Goal: Task Accomplishment & Management: Complete application form

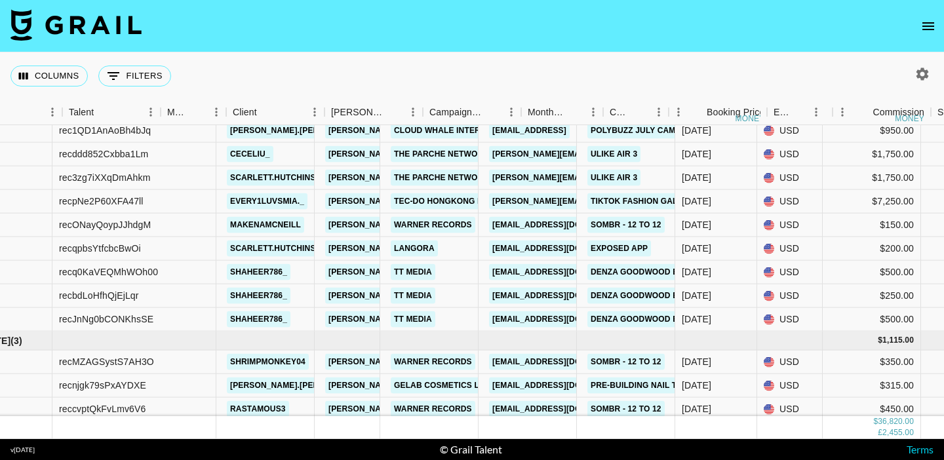
scroll to position [922, 0]
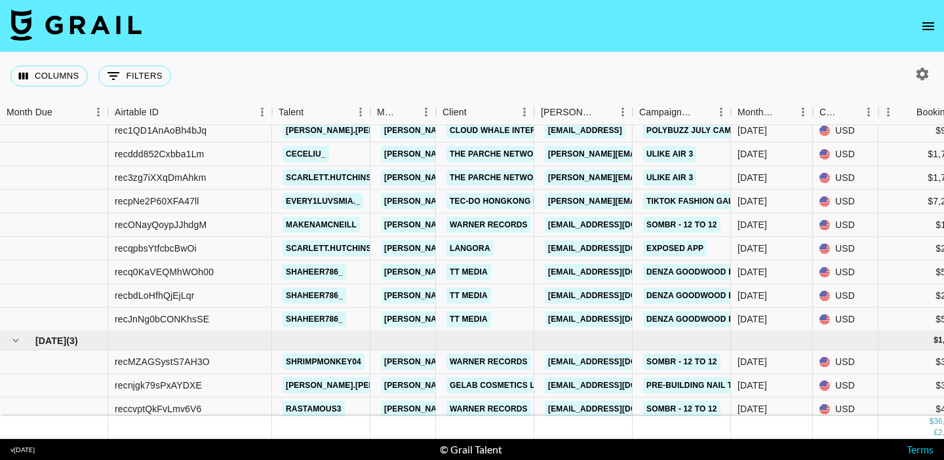
click at [931, 20] on icon "open drawer" at bounding box center [929, 26] width 16 height 16
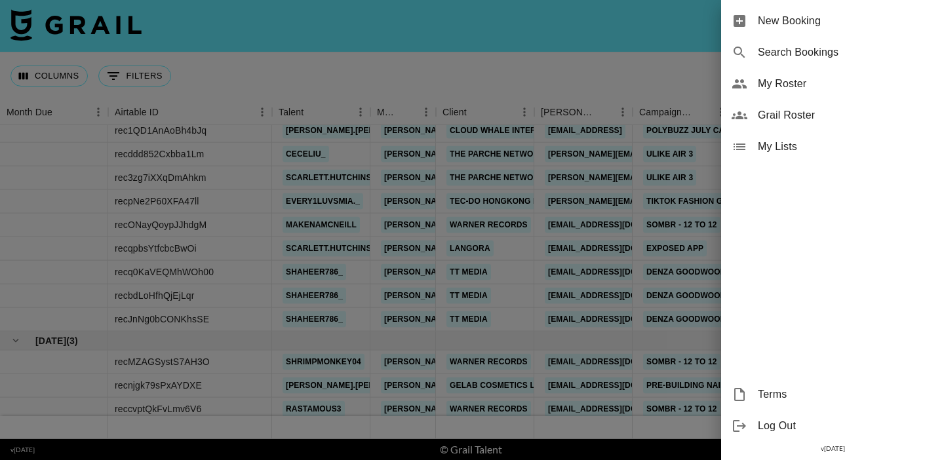
click at [851, 20] on span "New Booking" at bounding box center [846, 21] width 176 height 16
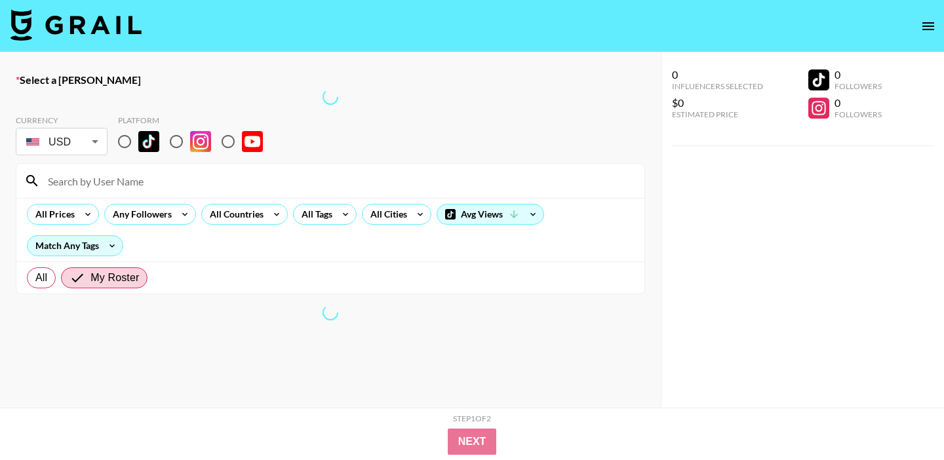
click at [125, 140] on input "radio" at bounding box center [125, 142] width 28 height 28
radio input "true"
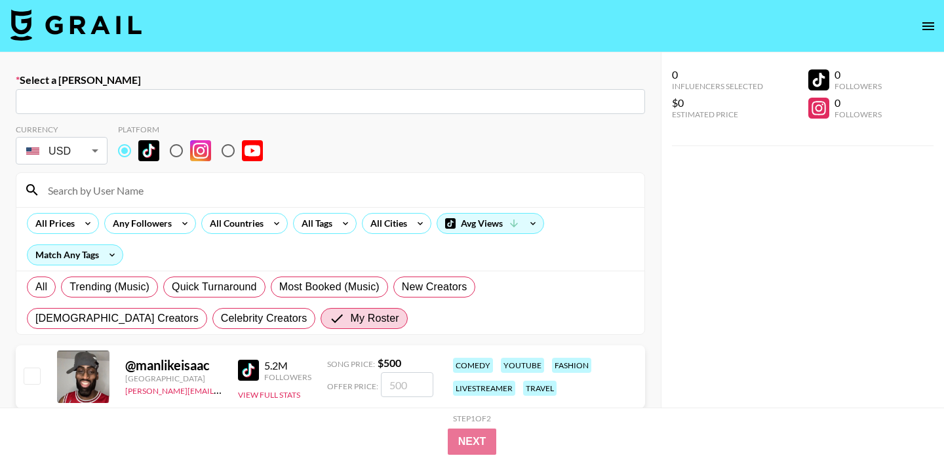
click at [102, 96] on input "text" at bounding box center [331, 101] width 614 height 15
click at [118, 100] on input "text" at bounding box center [331, 101] width 614 height 15
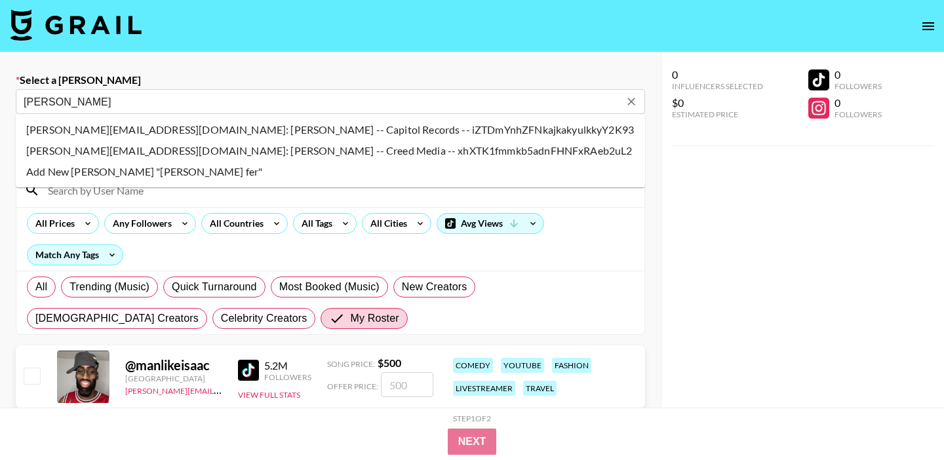
click at [121, 131] on li "hannah.ferrell@umusic.com: Hannah Ferrell -- Capitol Records -- iZTDmYnhZFNkajk…" at bounding box center [331, 129] width 630 height 21
type input "hannah.ferrell@umusic.com: Hannah Ferrell -- Capitol Records -- iZTDmYnhZFNkajk…"
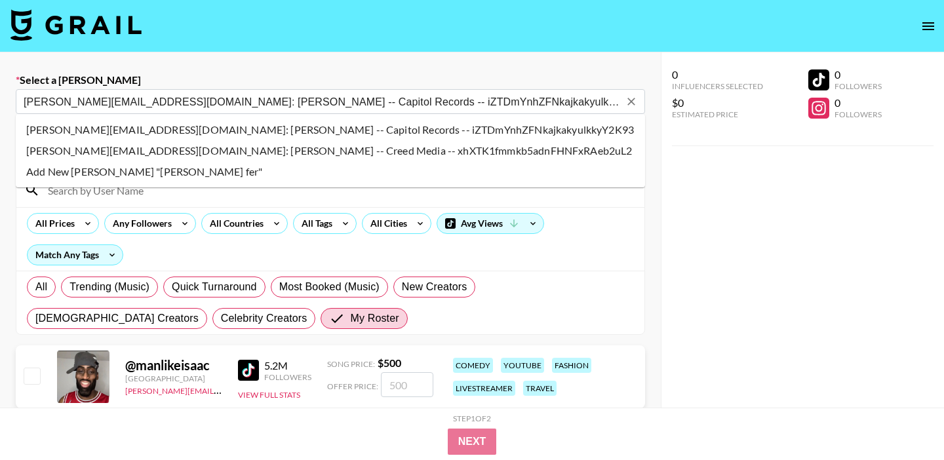
select select "Song"
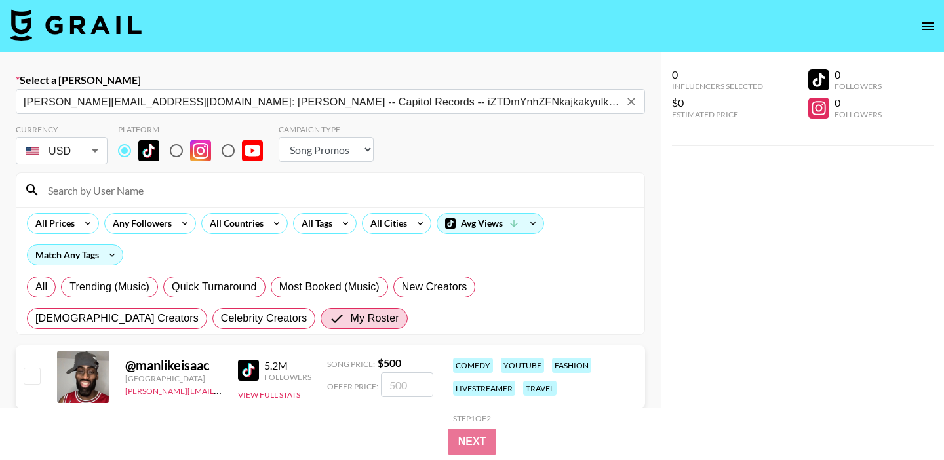
type input "hannah.ferrell@umusic.com: Hannah Ferrell -- Capitol Records -- iZTDmYnhZFNkajk…"
click at [154, 193] on input at bounding box center [338, 190] width 597 height 21
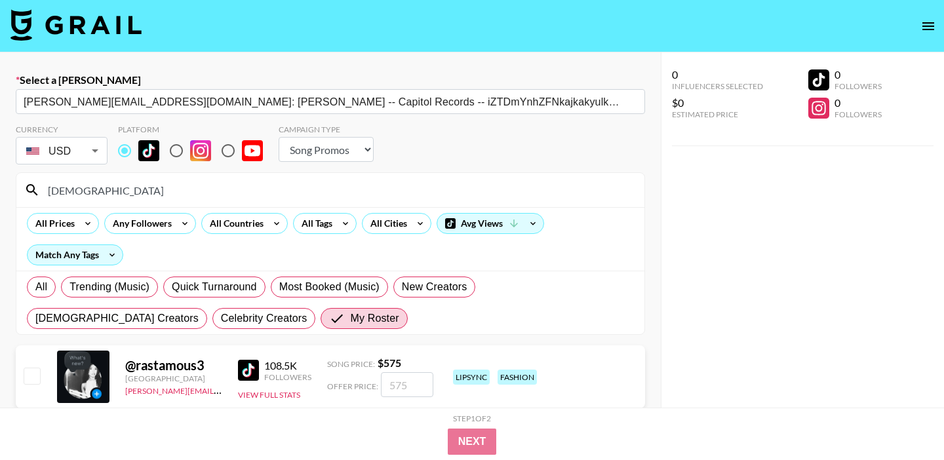
type input "rasta"
click at [37, 374] on input "checkbox" at bounding box center [32, 376] width 16 height 16
checkbox input "true"
type input "575"
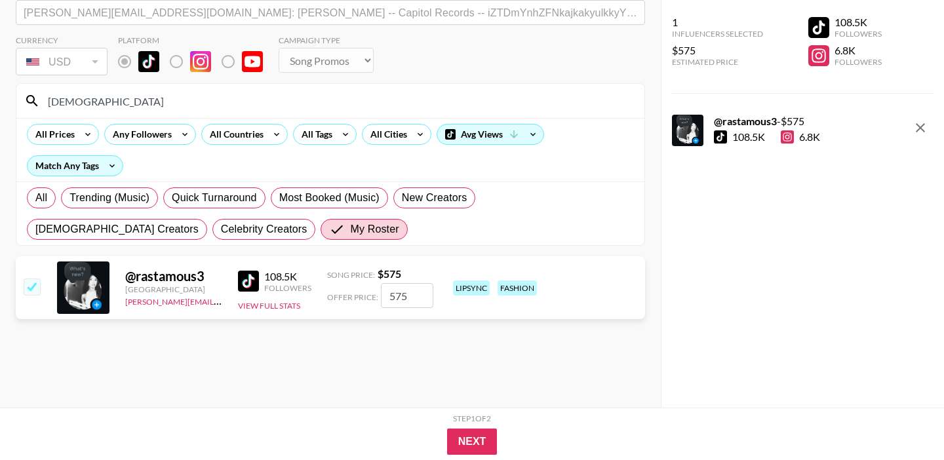
scroll to position [93, 0]
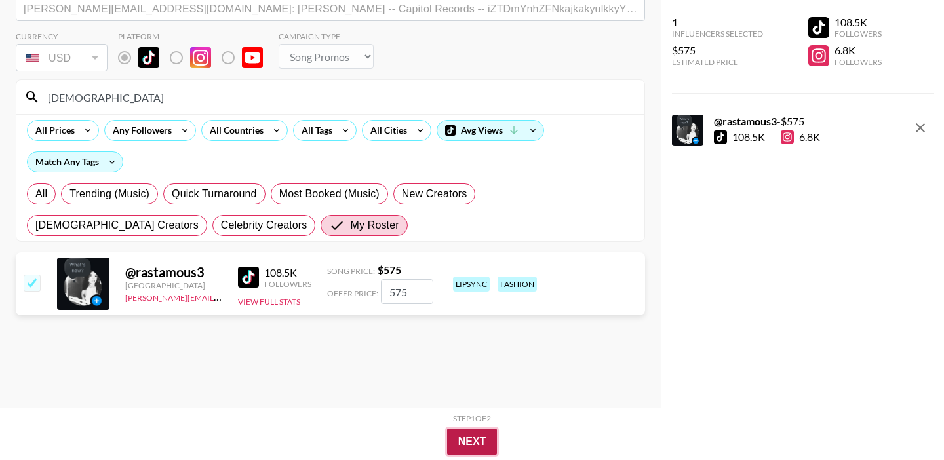
click at [461, 433] on button "Next" at bounding box center [472, 442] width 51 height 26
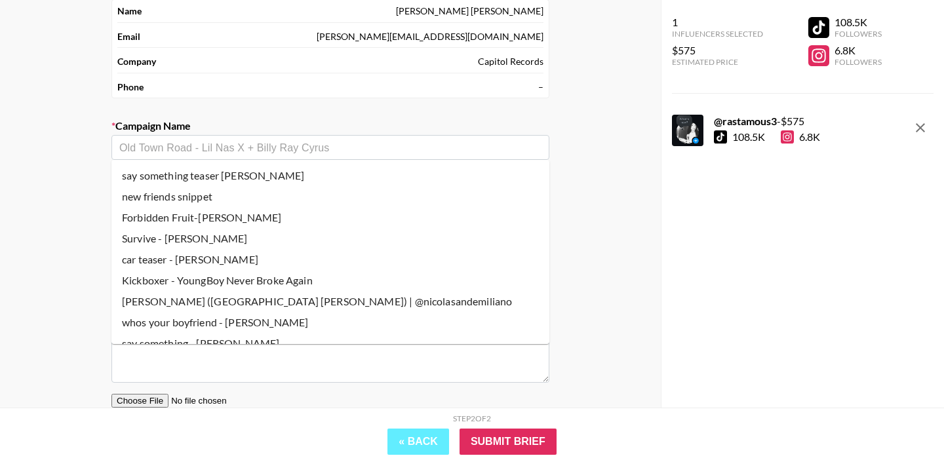
click at [173, 152] on input "text" at bounding box center [330, 147] width 422 height 15
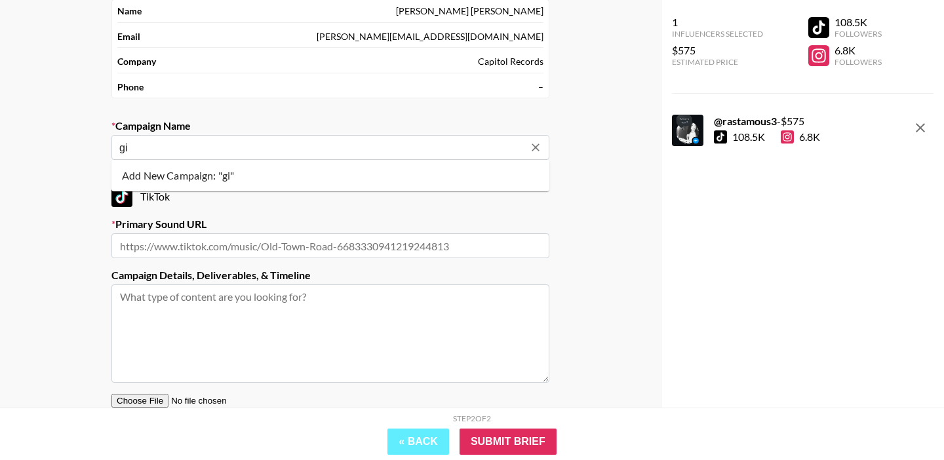
type input "g"
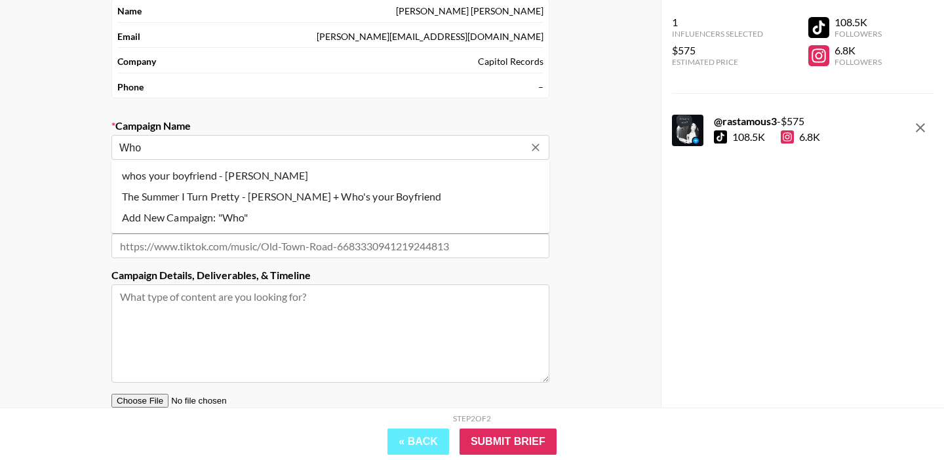
click at [260, 173] on li "whos your boyfriend - royel otis" at bounding box center [331, 175] width 438 height 21
type input "whos your boyfriend - royel otis"
type input "https://www.tiktok.com/music/who's-your-boyfriend-7535161799321274369"
type textarea "TikTok -- TikTok --"
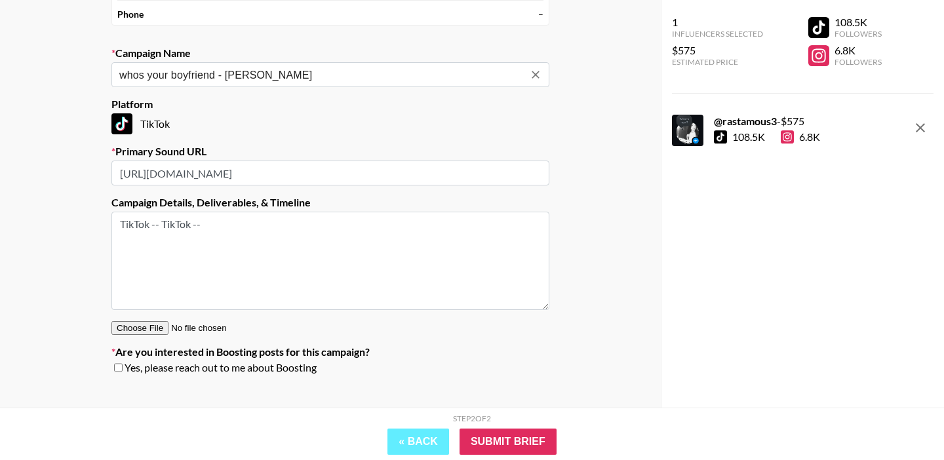
scroll to position [182, 0]
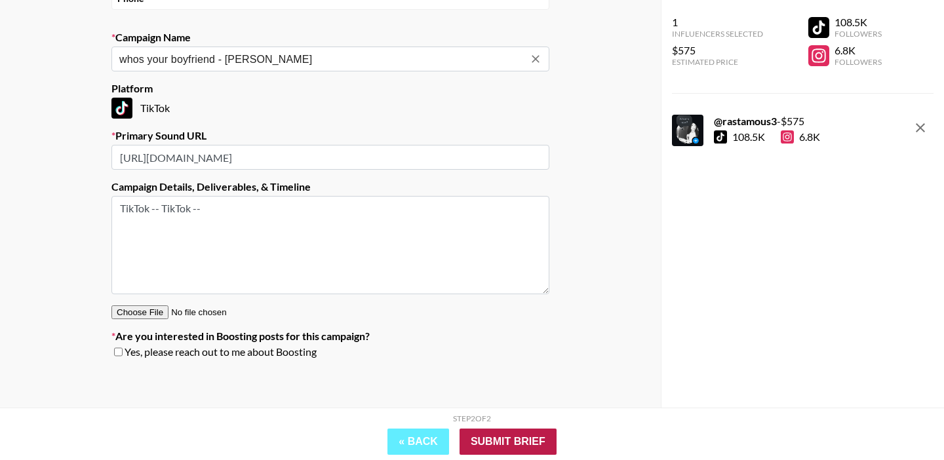
type input "whos your boyfriend - royel otis"
click at [520, 446] on input "Submit Brief" at bounding box center [508, 442] width 97 height 26
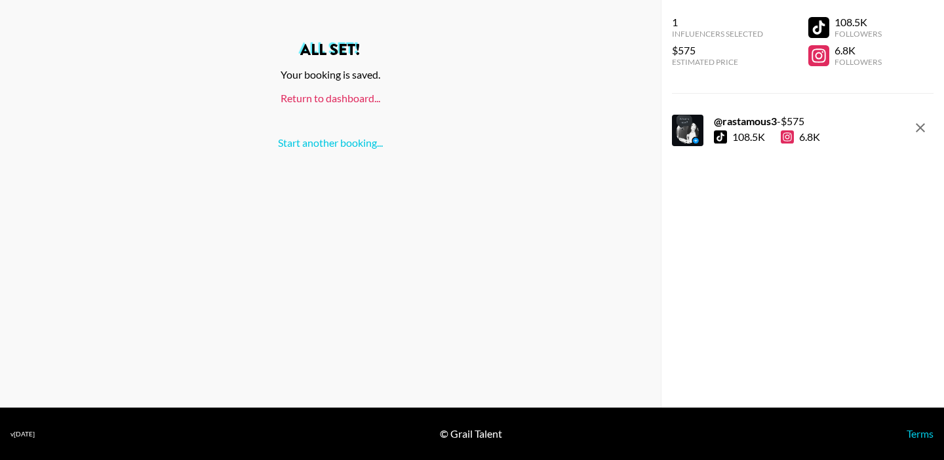
click at [334, 100] on link "Return to dashboard..." at bounding box center [331, 98] width 100 height 12
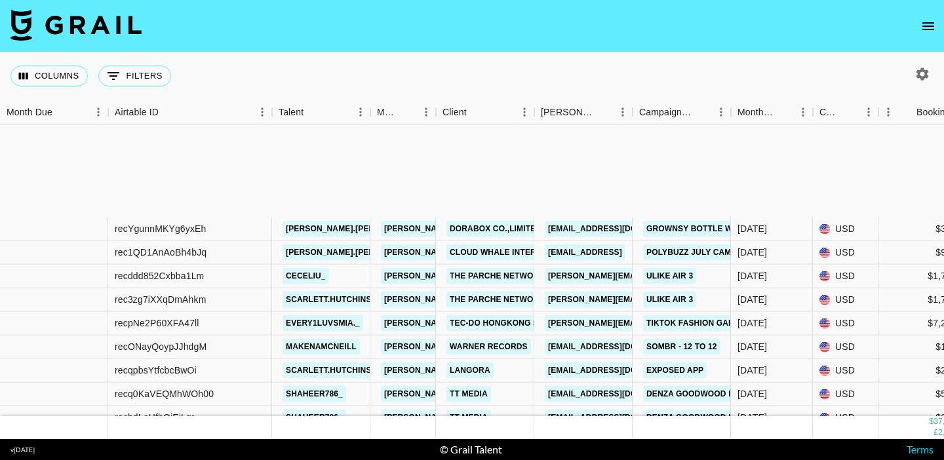
scroll to position [950, 0]
